Goal: Task Accomplishment & Management: Use online tool/utility

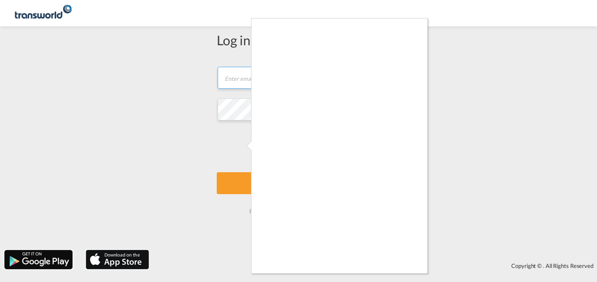
type input "[EMAIL_ADDRESS][PERSON_NAME][DOMAIN_NAME]"
click at [597, 62] on html "Log in to your account [EMAIL_ADDRESS][PERSON_NAME][DOMAIN_NAME] Log In Forgot …" at bounding box center [298, 141] width 597 height 282
click at [198, 234] on div at bounding box center [298, 141] width 597 height 282
click at [240, 143] on div at bounding box center [298, 141] width 597 height 282
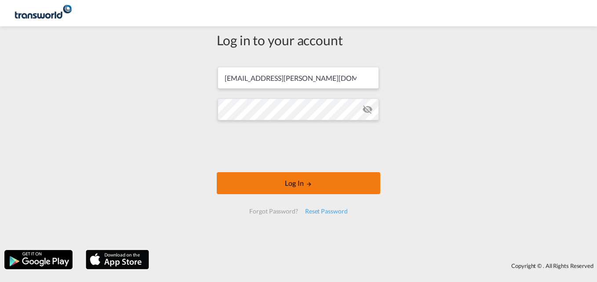
click at [298, 179] on button "Log In" at bounding box center [299, 183] width 164 height 22
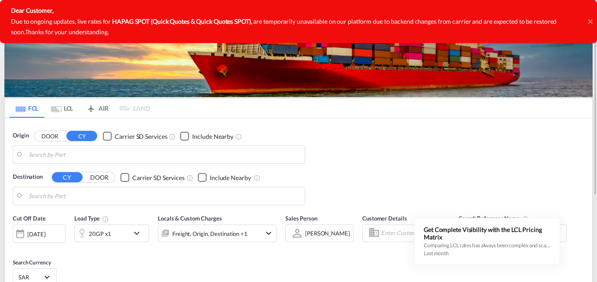
scroll to position [149, 0]
